Goal: Navigation & Orientation: Find specific page/section

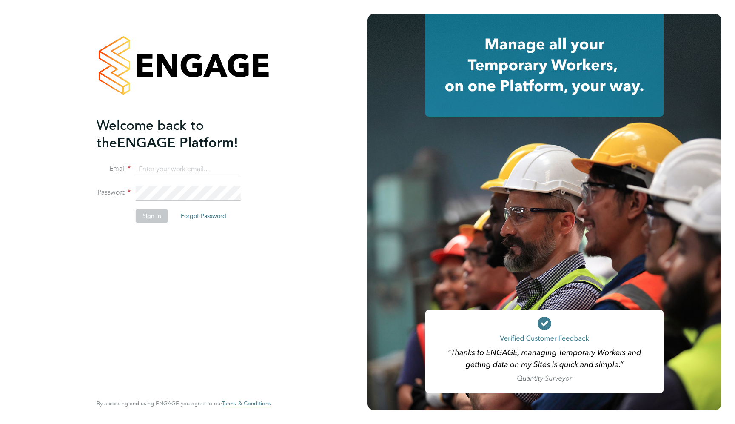
click at [197, 171] on input at bounding box center [188, 169] width 105 height 15
type input "support@engagelabs.io"
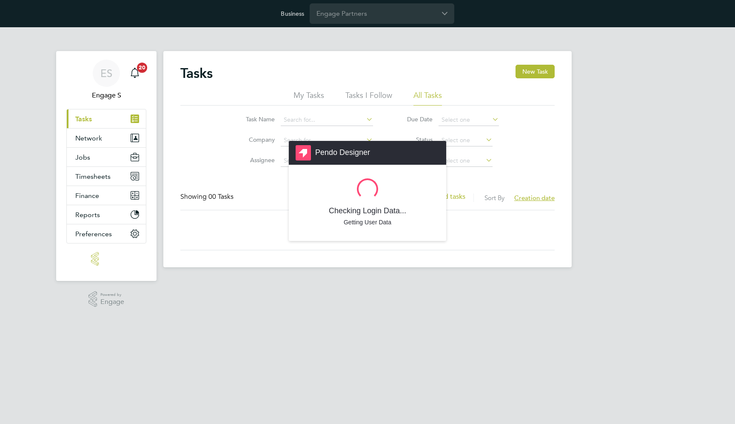
click at [354, 14] on div "Pendo Designer Checking Login Data... Getting User Data" at bounding box center [367, 212] width 735 height 424
click at [379, 31] on div "Pendo Designer Fetching Guide Data... Launching..." at bounding box center [367, 212] width 735 height 424
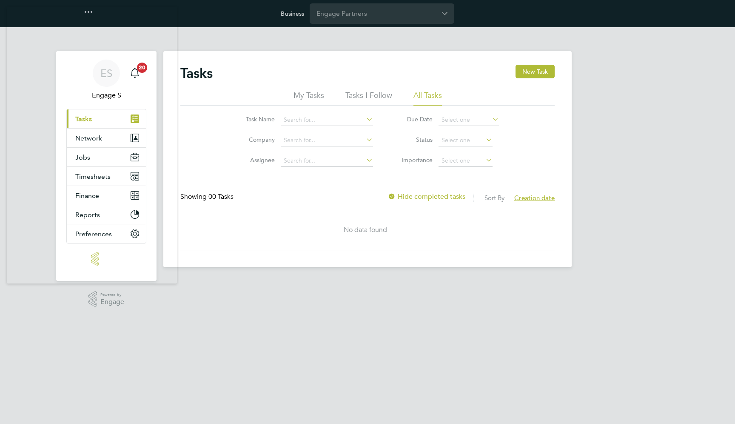
click at [369, 18] on input "Engage Partners" at bounding box center [382, 13] width 145 height 20
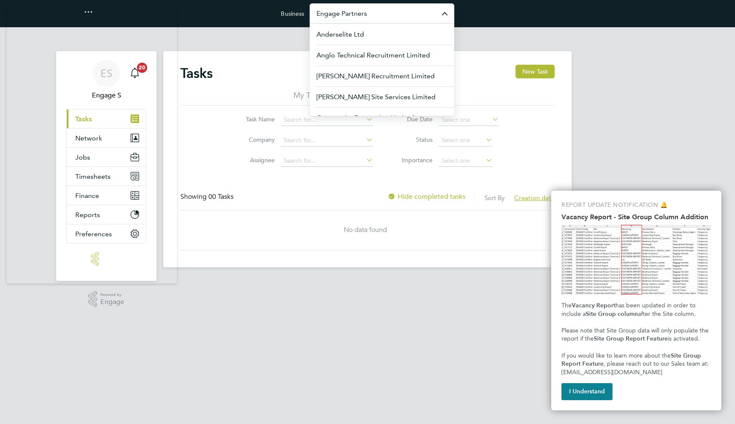
click at [360, 2] on div "Business Engage Partners Anderselite Ltd Anglo Technical Recruitment Limited [P…" at bounding box center [367, 13] width 735 height 27
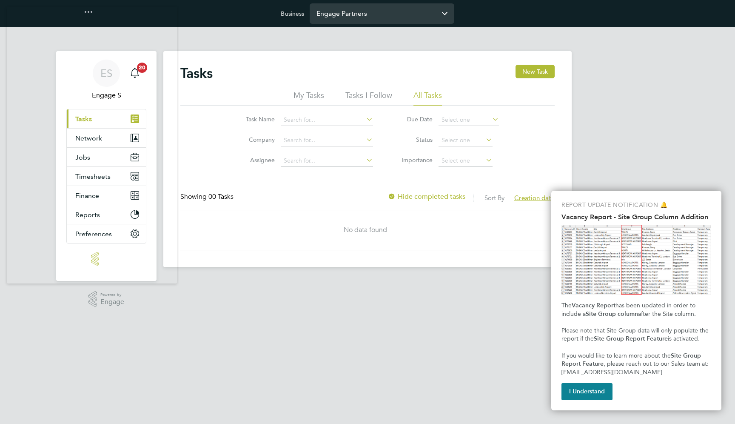
click at [357, 10] on input "Engage Partners" at bounding box center [382, 13] width 145 height 20
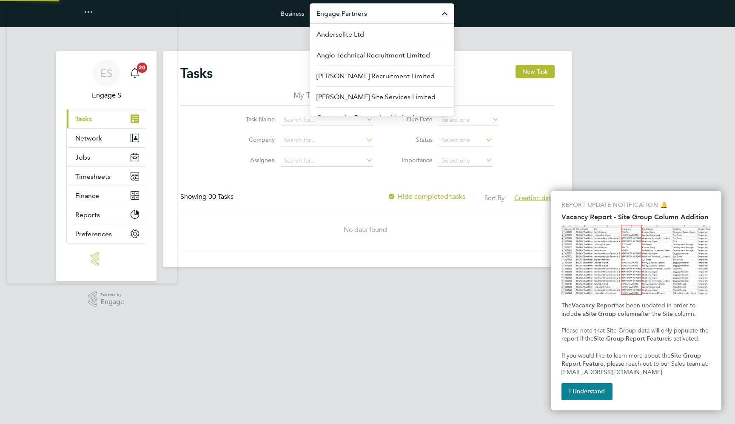
click at [357, 10] on input "Engage Partners" at bounding box center [382, 13] width 145 height 20
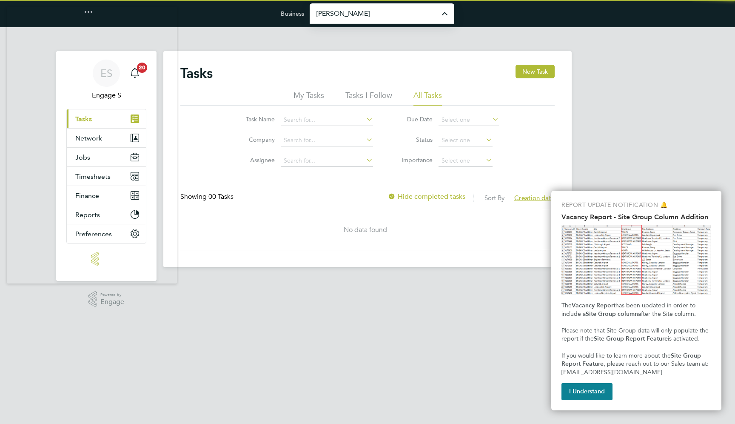
type input "[PERSON_NAME] Construction & Infrastructure Ltd"
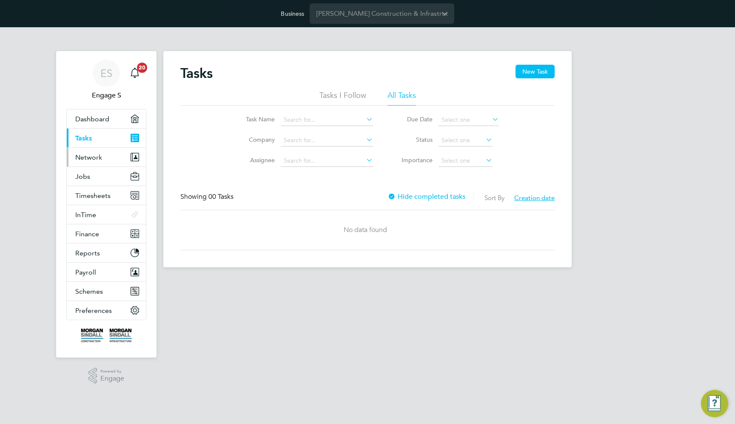
click at [119, 163] on button "Network" at bounding box center [106, 157] width 79 height 19
click at [180, 179] on div "Tasks New Task Tasks I Follow All Tasks Task Name Company Assignee Due Date Sta…" at bounding box center [367, 157] width 374 height 185
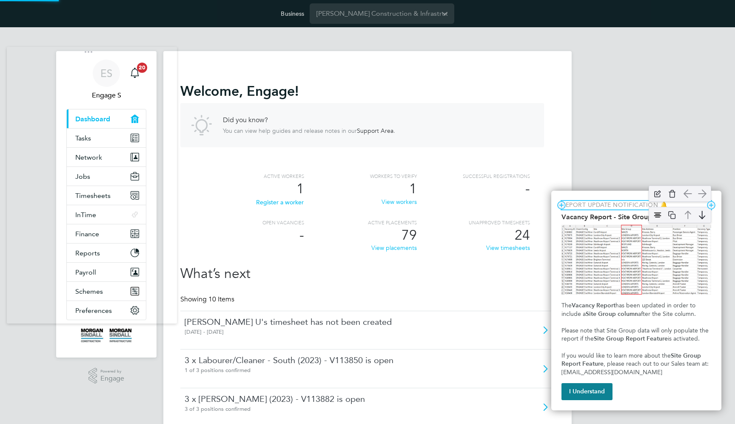
click at [628, 206] on p "REPORT UPDATE NOTIFICATION 🔔" at bounding box center [637, 205] width 150 height 9
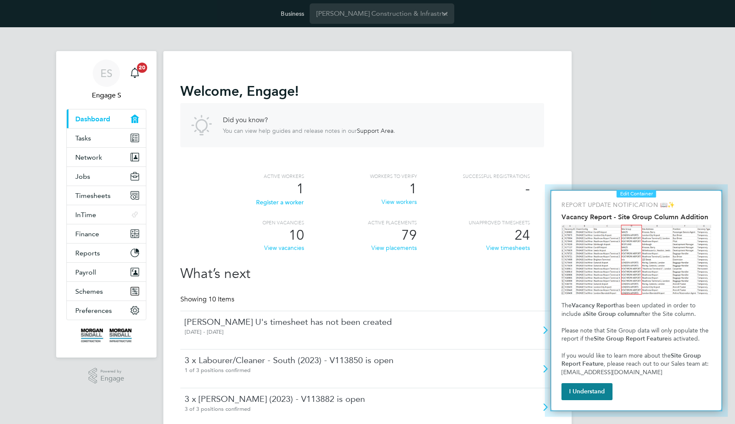
click at [571, 188] on div at bounding box center [637, 300] width 196 height 245
click at [563, 188] on div at bounding box center [637, 300] width 196 height 245
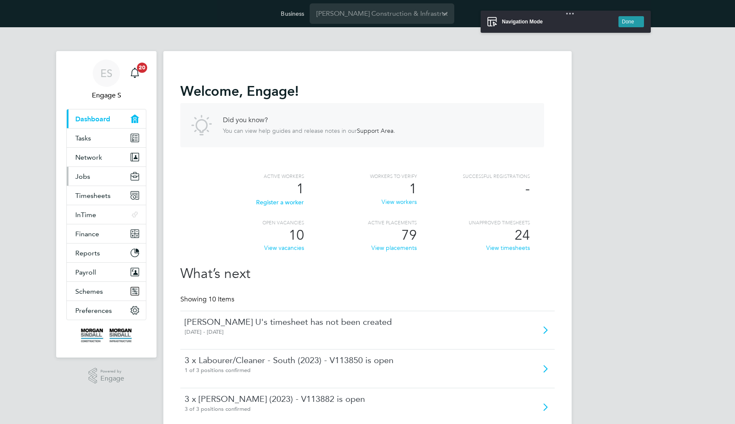
click at [111, 169] on button "Jobs" at bounding box center [106, 176] width 79 height 19
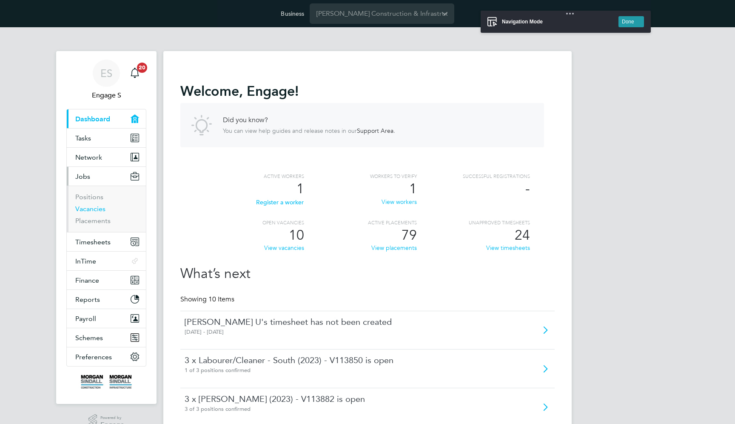
click at [96, 208] on link "Vacancies" at bounding box center [90, 209] width 30 height 8
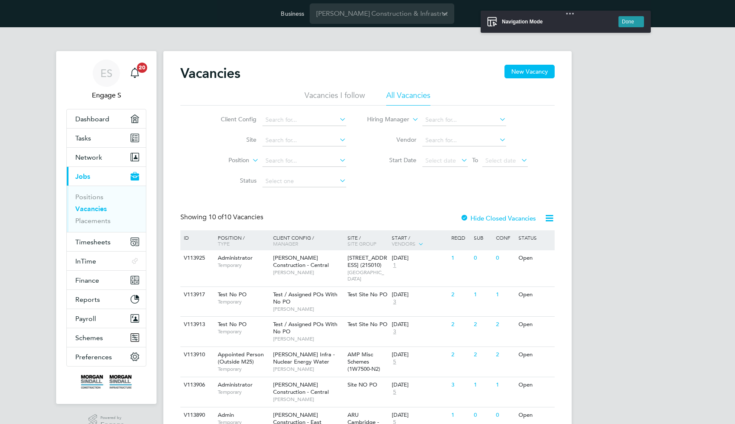
click at [629, 24] on button "Done" at bounding box center [632, 21] width 26 height 11
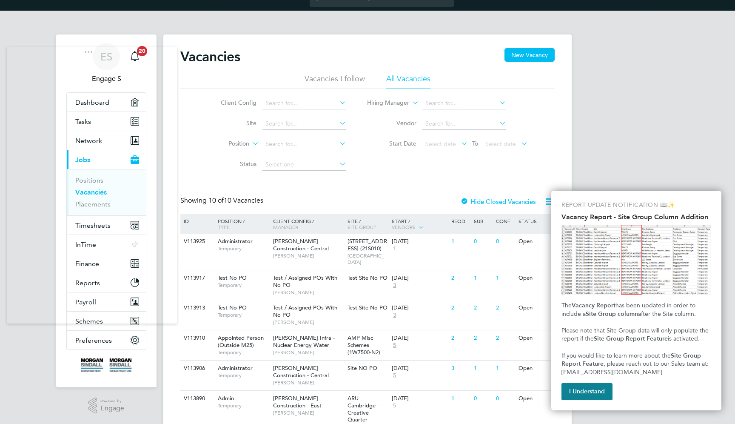
scroll to position [26, 0]
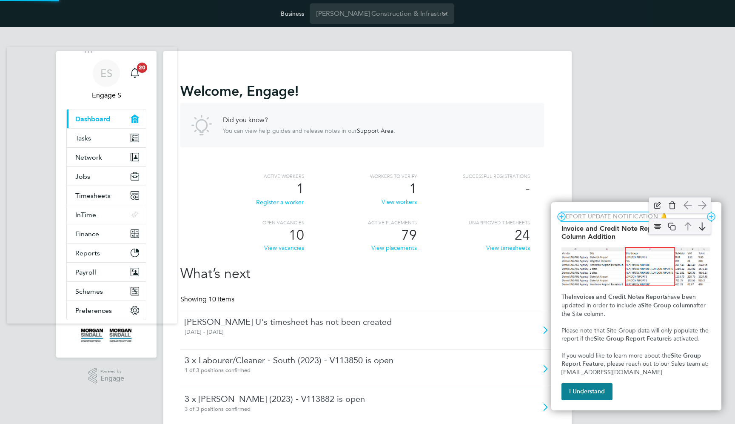
click at [634, 217] on p "REPORT UPDATE NOTIFICATION 🔔" at bounding box center [637, 216] width 150 height 9
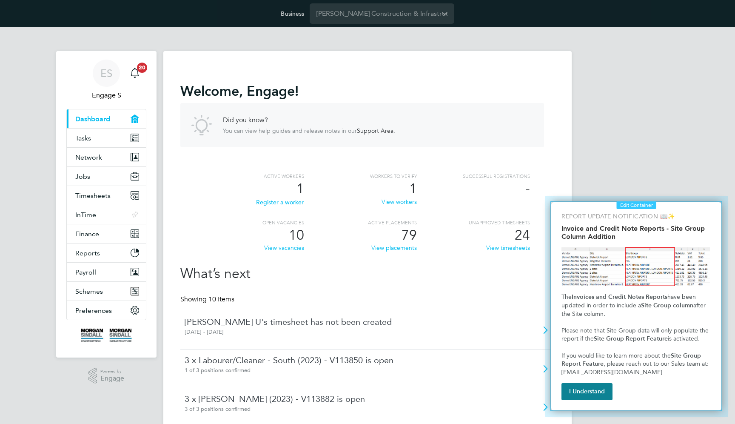
click at [578, 201] on div at bounding box center [637, 306] width 196 height 234
